Goal: Information Seeking & Learning: Learn about a topic

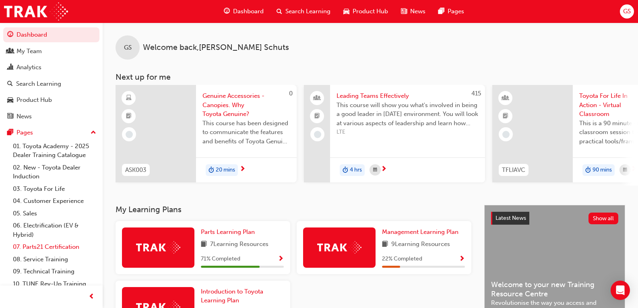
click at [58, 247] on link "07. Parts21 Certification" at bounding box center [55, 247] width 90 height 12
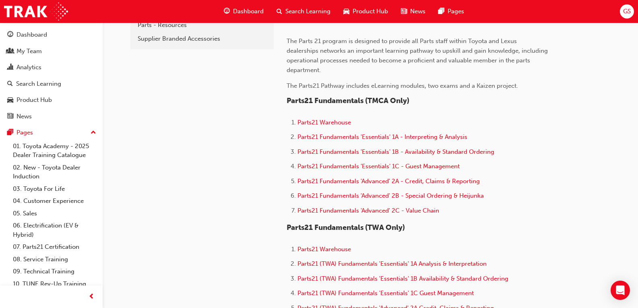
scroll to position [322, 0]
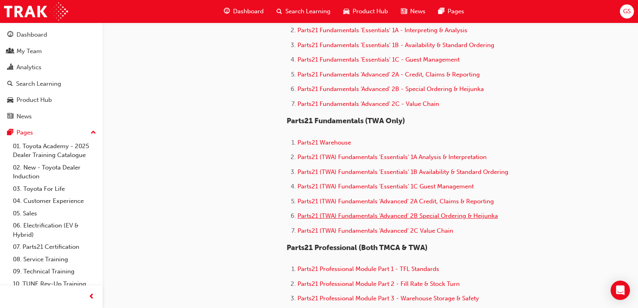
click at [402, 216] on span "Parts21 (TWA) Fundamentals 'Advanced' 2B Special Ordering & Heijunka" at bounding box center [397, 215] width 200 height 7
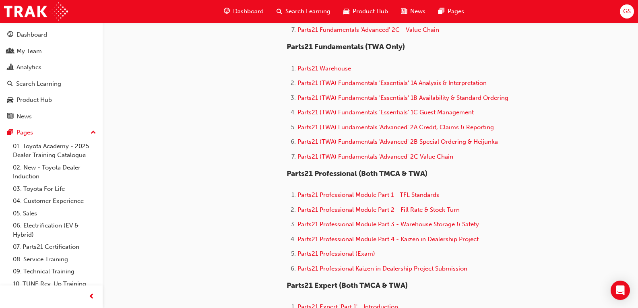
scroll to position [402, 0]
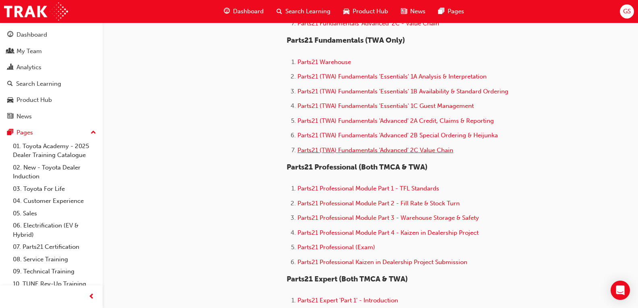
click at [407, 150] on span "Parts21 (TWA) Fundamentals 'Advanced' 2C Value Chain" at bounding box center [375, 149] width 156 height 7
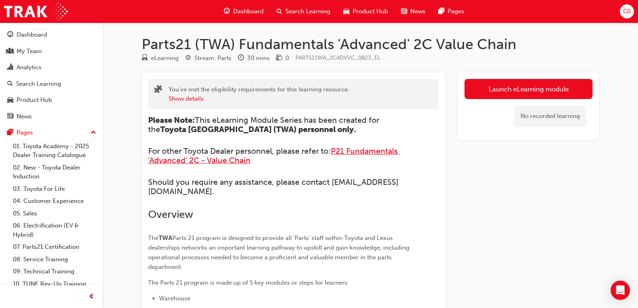
click at [357, 149] on span "P21 Fundamentals 'Advanced' 2C - Value Chain" at bounding box center [273, 155] width 251 height 19
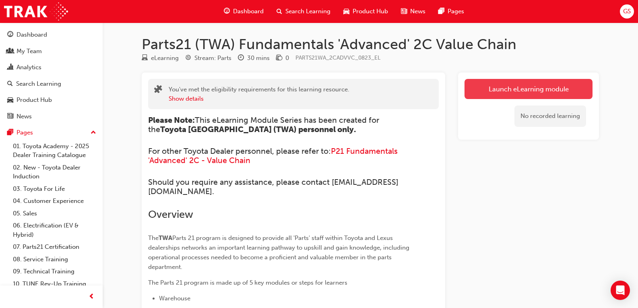
click at [500, 87] on link "Launch eLearning module" at bounding box center [528, 89] width 128 height 20
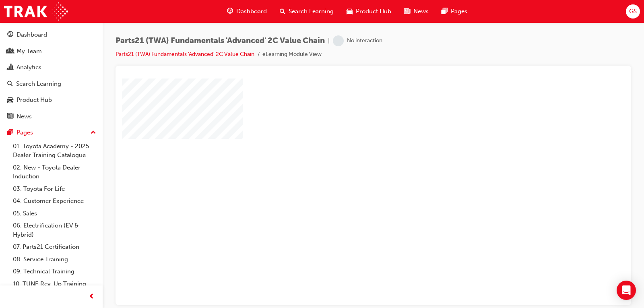
click at [350, 168] on div "play" at bounding box center [350, 168] width 0 height 0
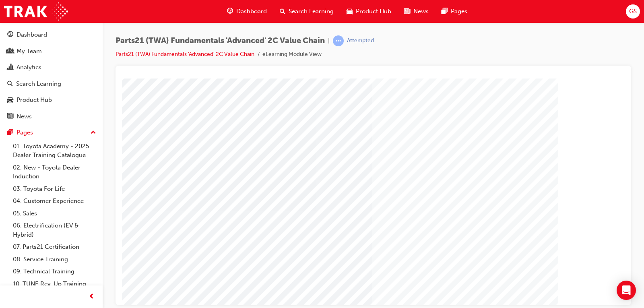
scroll to position [81, 0]
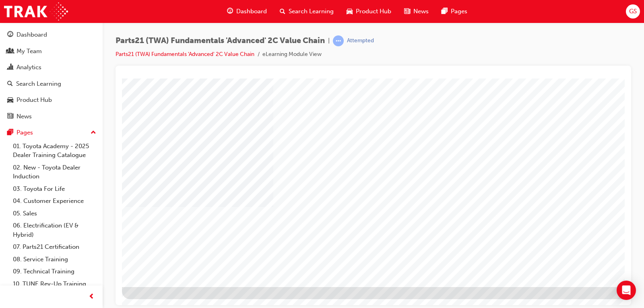
scroll to position [0, 0]
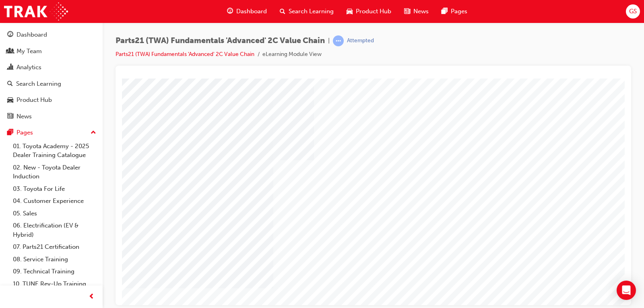
type input "[PERSON_NAME]"
drag, startPoint x: 547, startPoint y: 305, endPoint x: 561, endPoint y: 305, distance: 13.7
click at [561, 305] on div "Parts21 (TWA) Fundamentals 'Advanced' 2C Value Chain | Attempted Parts21 (TWA) …" at bounding box center [322, 154] width 644 height 308
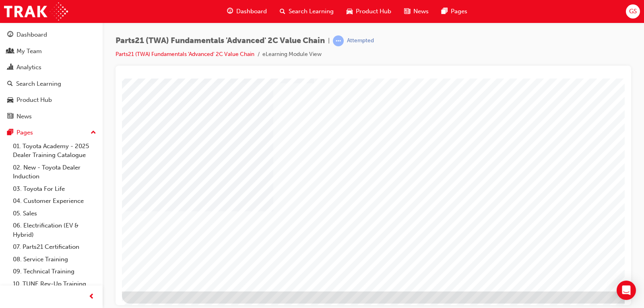
scroll to position [80, 0]
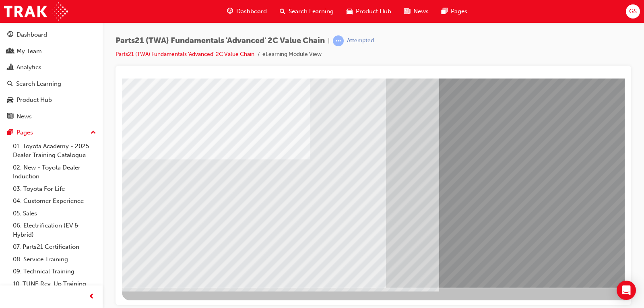
scroll to position [80, 0]
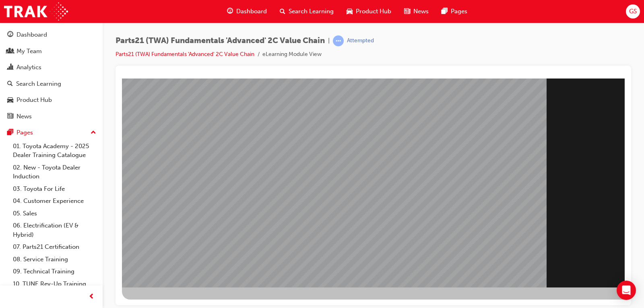
scroll to position [81, 0]
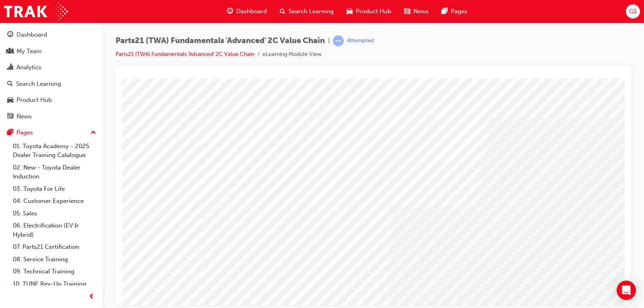
scroll to position [0, 0]
drag, startPoint x: 487, startPoint y: 297, endPoint x: 490, endPoint y: 299, distance: 4.1
click at [490, 81] on html "Loading..." at bounding box center [373, 79] width 502 height 3
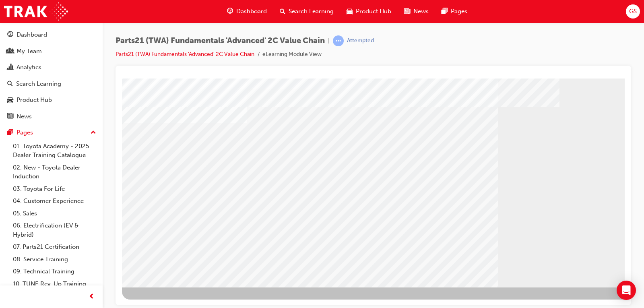
scroll to position [81, 0]
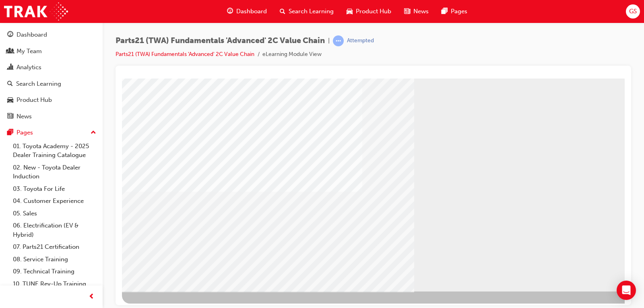
scroll to position [80, 0]
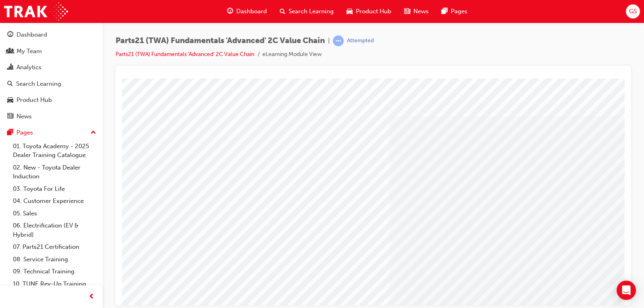
scroll to position [0, 0]
drag, startPoint x: 452, startPoint y: 298, endPoint x: 475, endPoint y: 298, distance: 23.3
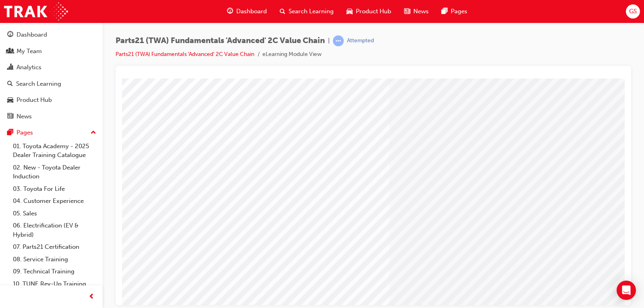
click at [475, 41] on html "Loading..." at bounding box center [373, 39] width 502 height 3
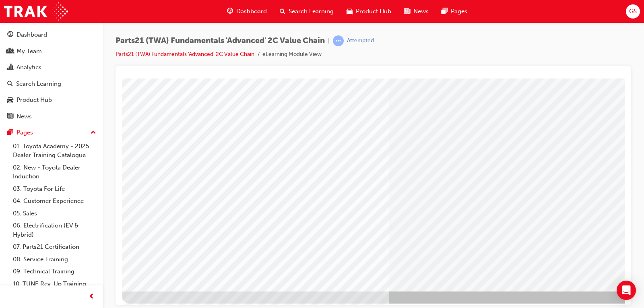
scroll to position [80, 0]
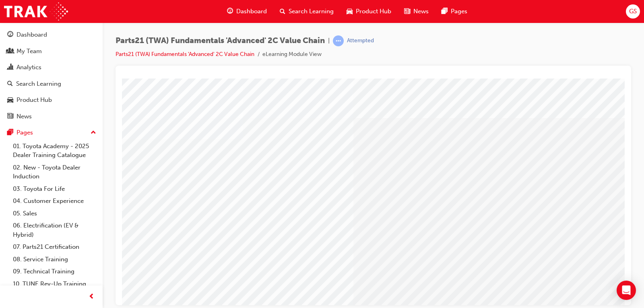
click at [312, 173] on div at bounding box center [395, 223] width 547 height 290
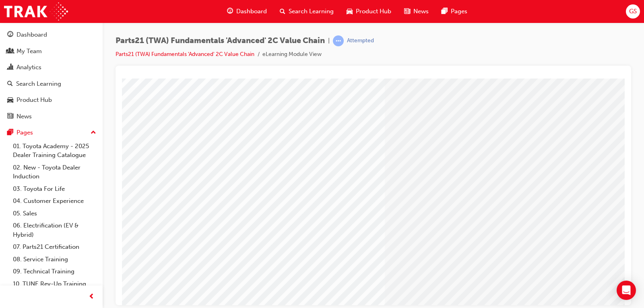
scroll to position [40, 51]
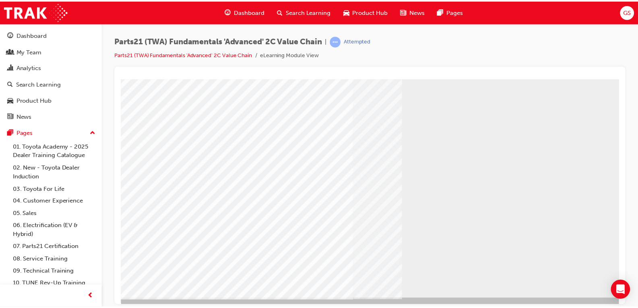
scroll to position [80, 0]
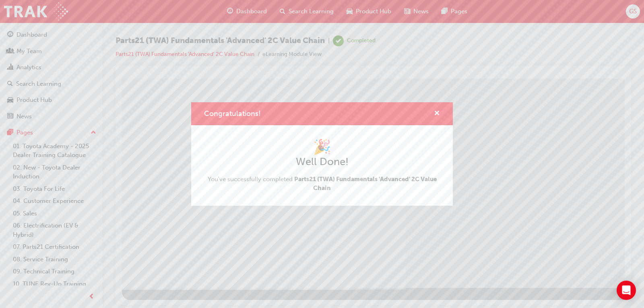
click at [441, 112] on div "Congratulations!" at bounding box center [321, 113] width 261 height 23
click at [434, 110] on span "cross-icon" at bounding box center [437, 113] width 6 height 7
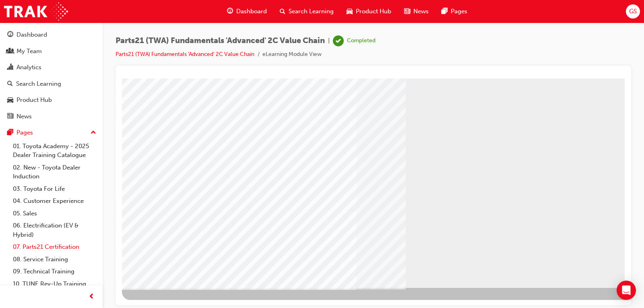
click at [57, 245] on link "07. Parts21 Certification" at bounding box center [55, 247] width 90 height 12
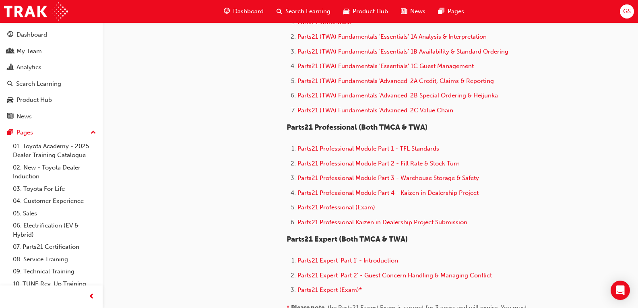
scroll to position [442, 0]
click at [425, 97] on span "Parts21 (TWA) Fundamentals 'Advanced' 2B Special Ordering & Heijunka" at bounding box center [397, 94] width 200 height 7
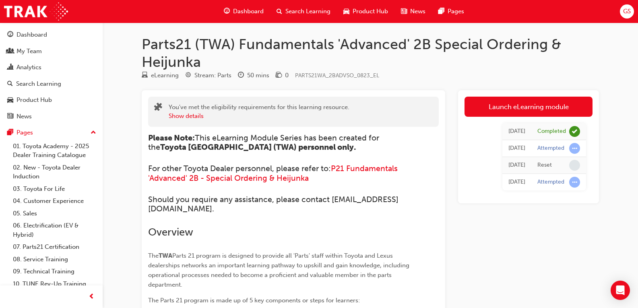
click at [241, 10] on span "Dashboard" at bounding box center [248, 11] width 31 height 9
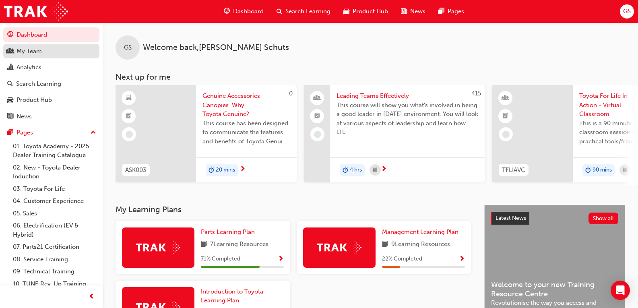
click at [52, 52] on div "My Team" at bounding box center [51, 51] width 88 height 10
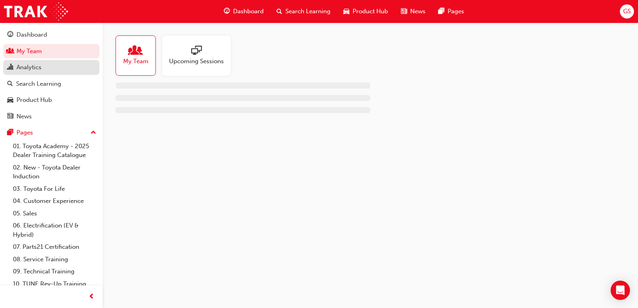
click at [46, 65] on div "Analytics" at bounding box center [51, 67] width 88 height 10
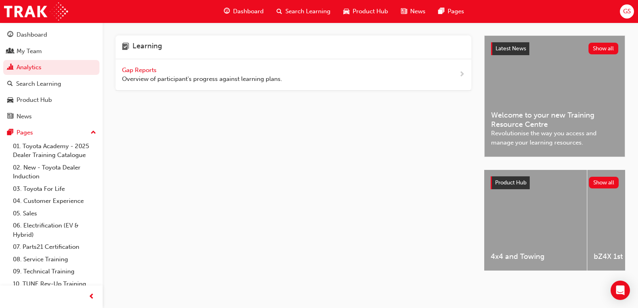
click at [49, 91] on button "Dashboard My Team Analytics Search Learning Product Hub News Pages" at bounding box center [51, 75] width 96 height 99
click at [462, 73] on span "next-icon" at bounding box center [462, 75] width 6 height 10
